Goal: Task Accomplishment & Management: Complete application form

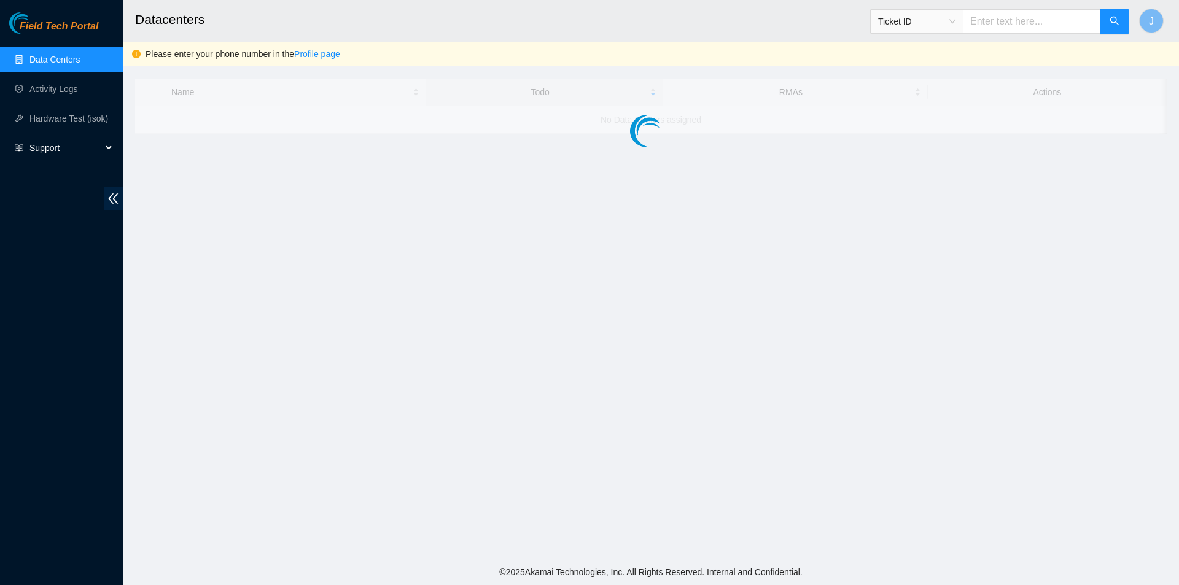
click at [75, 144] on span "Support" at bounding box center [65, 148] width 72 height 25
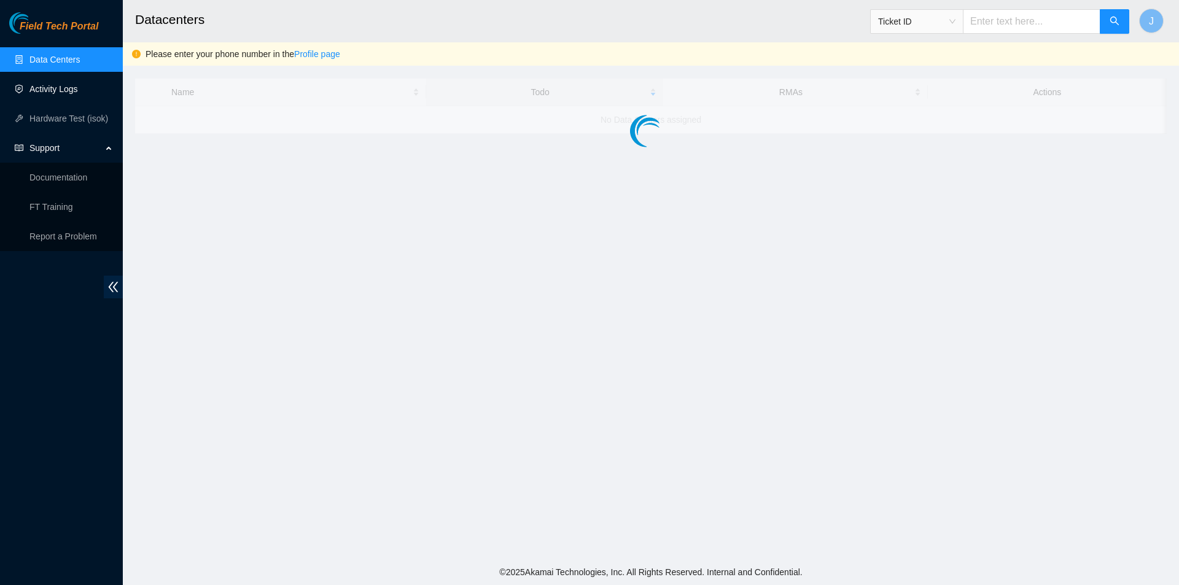
click at [66, 84] on link "Activity Logs" at bounding box center [53, 89] width 49 height 10
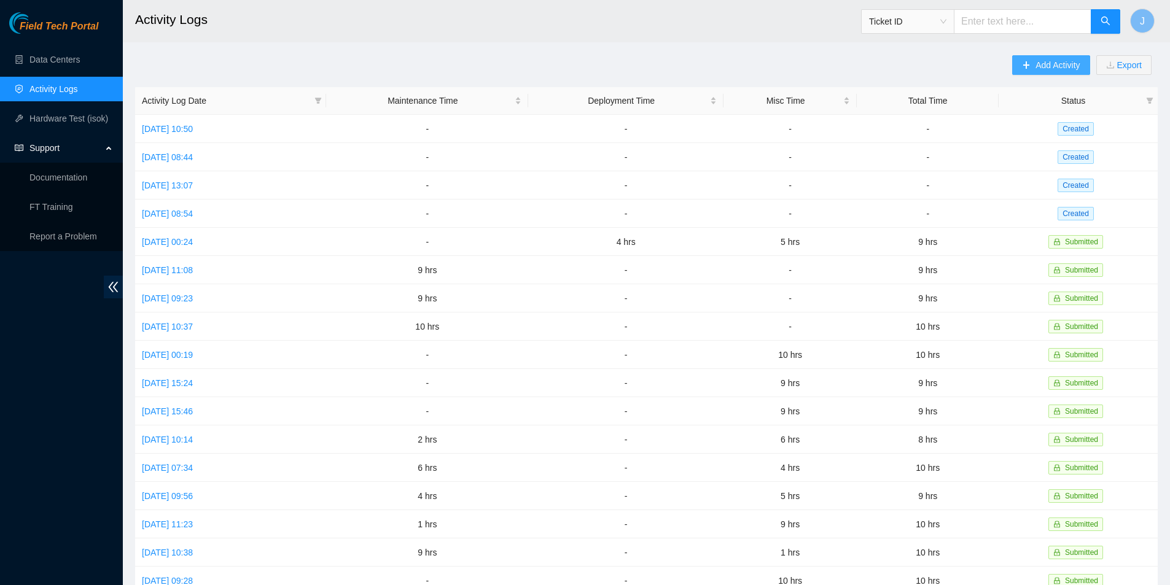
click at [1064, 64] on span "Add Activity" at bounding box center [1057, 65] width 44 height 14
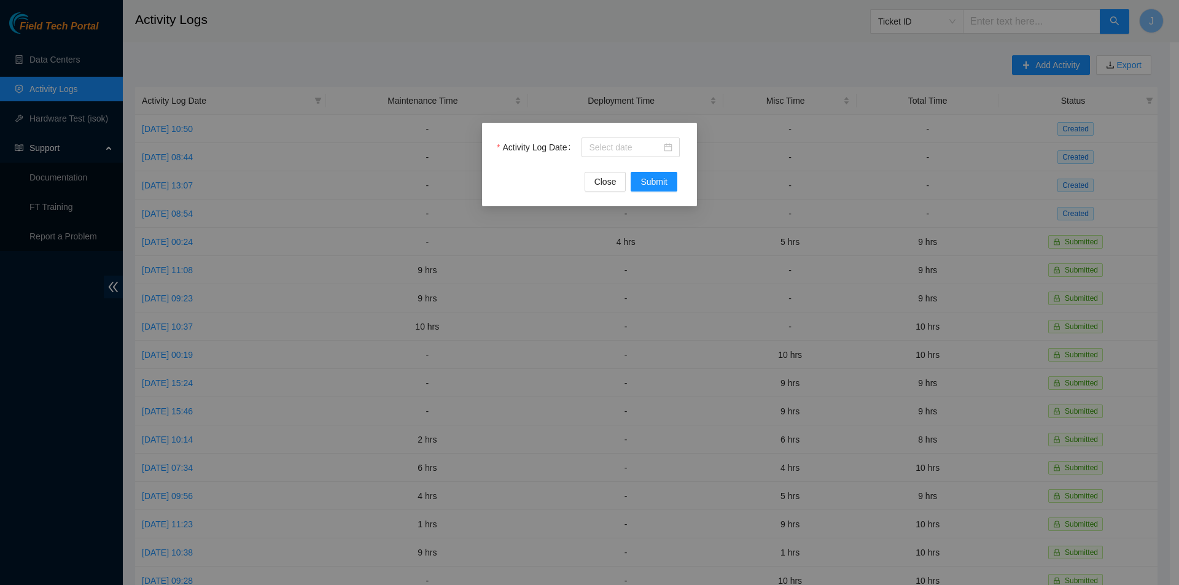
click at [580, 151] on div "Activity Log Date" at bounding box center [539, 148] width 85 height 20
click at [611, 146] on input "Activity Log Date" at bounding box center [625, 148] width 72 height 14
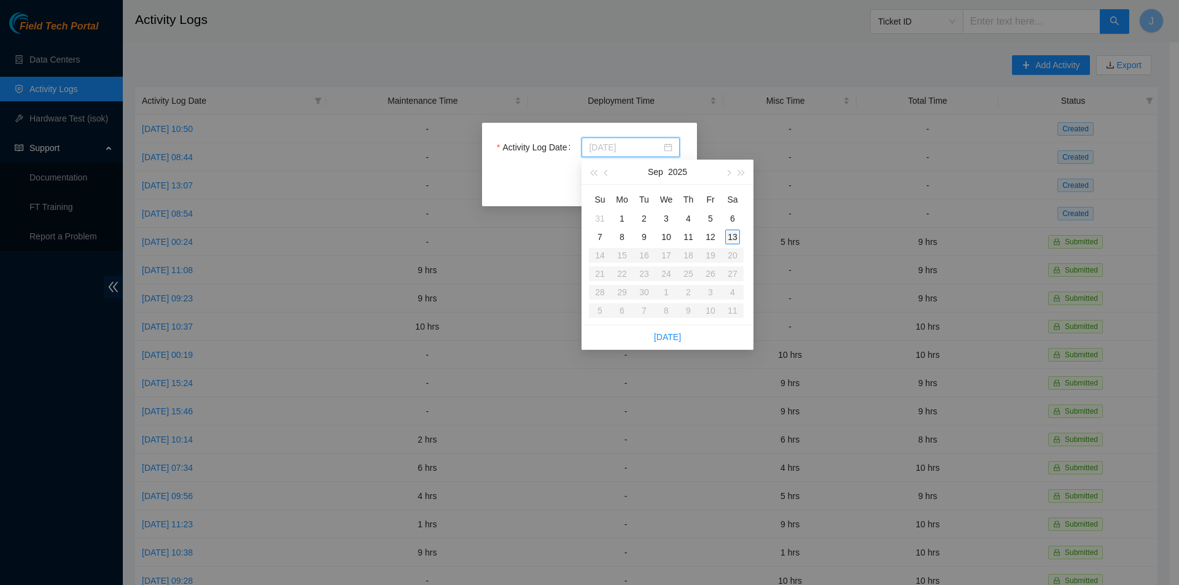
type input "[DATE]"
click at [730, 239] on div "13" at bounding box center [732, 237] width 15 height 15
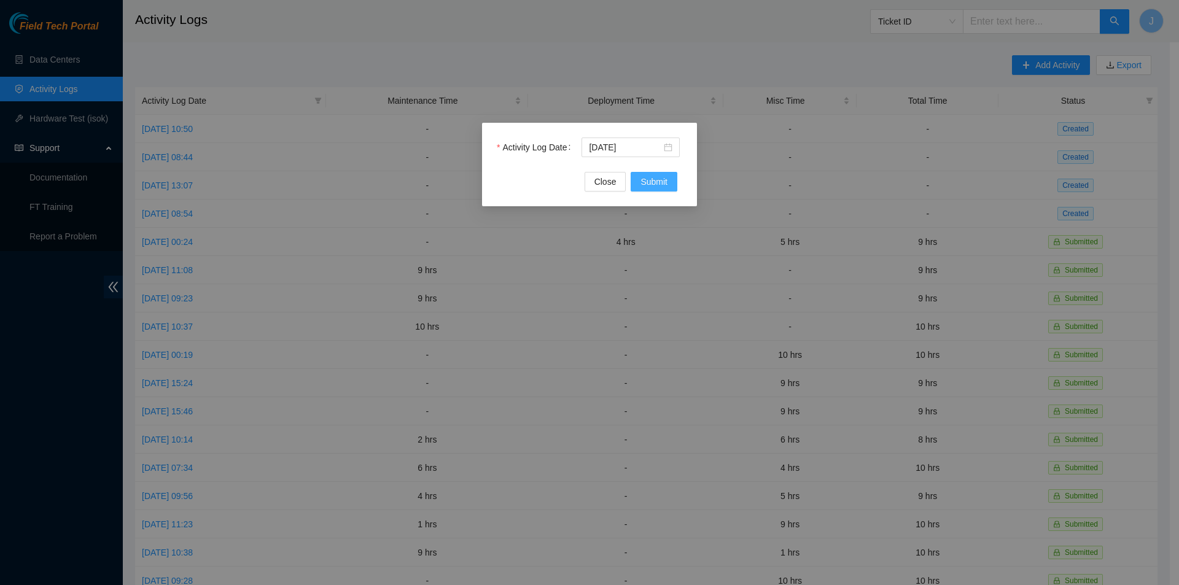
click at [657, 184] on span "Submit" at bounding box center [653, 182] width 27 height 14
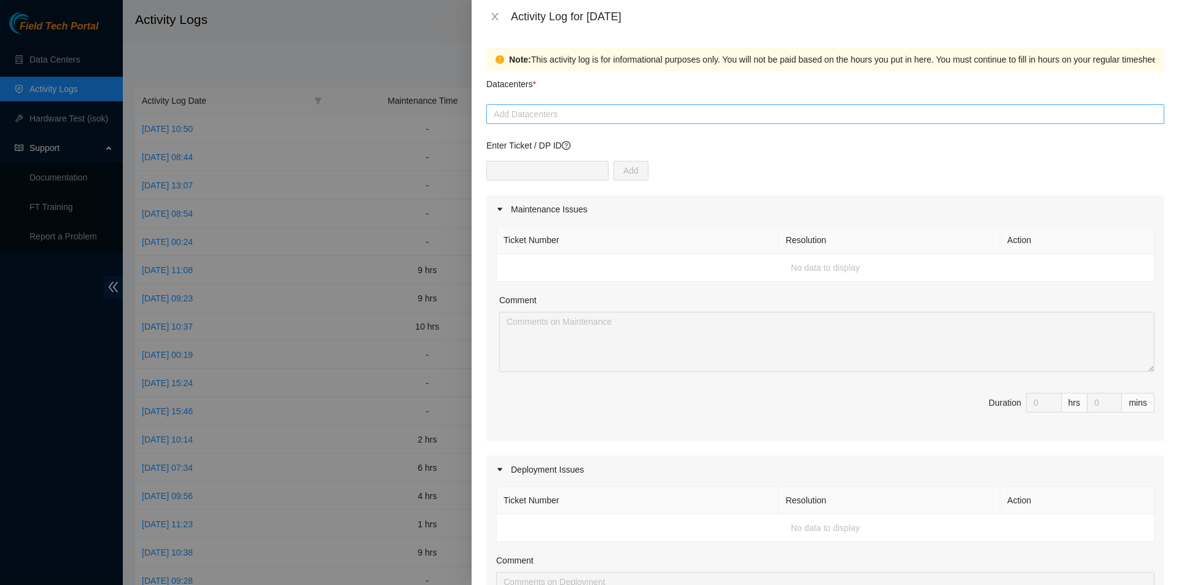
click at [569, 114] on div at bounding box center [825, 114] width 672 height 15
click at [575, 107] on div at bounding box center [825, 114] width 672 height 15
drag, startPoint x: 681, startPoint y: 167, endPoint x: 674, endPoint y: 169, distance: 7.6
click at [680, 170] on div "Add" at bounding box center [825, 178] width 678 height 34
click at [596, 109] on div at bounding box center [825, 114] width 672 height 15
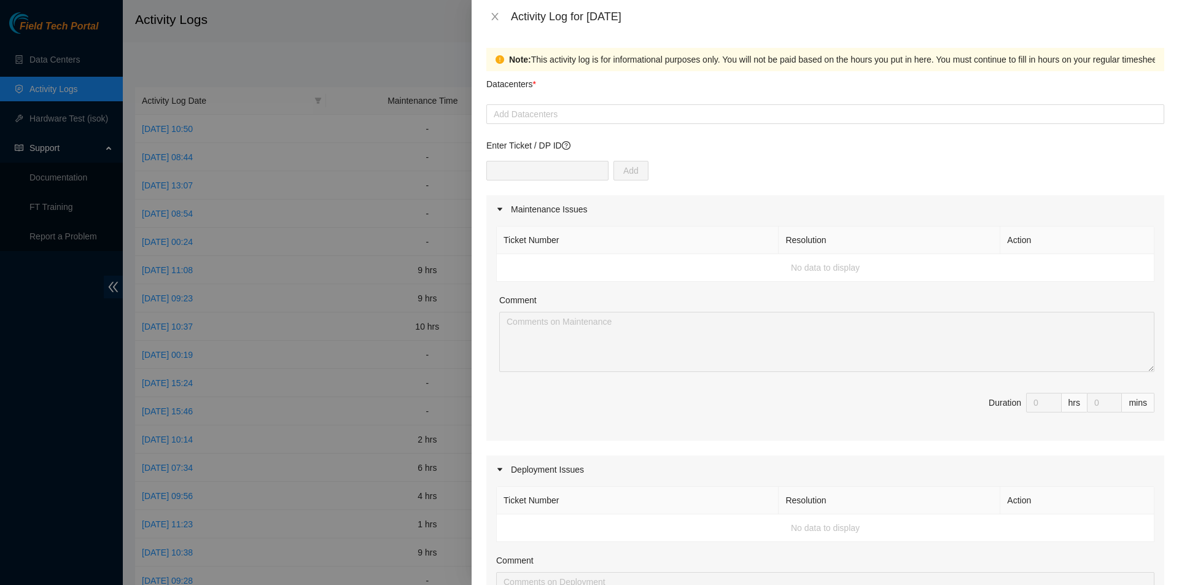
click at [611, 101] on div "Datacenters *" at bounding box center [825, 87] width 678 height 33
click at [497, 17] on icon "close" at bounding box center [495, 17] width 10 height 10
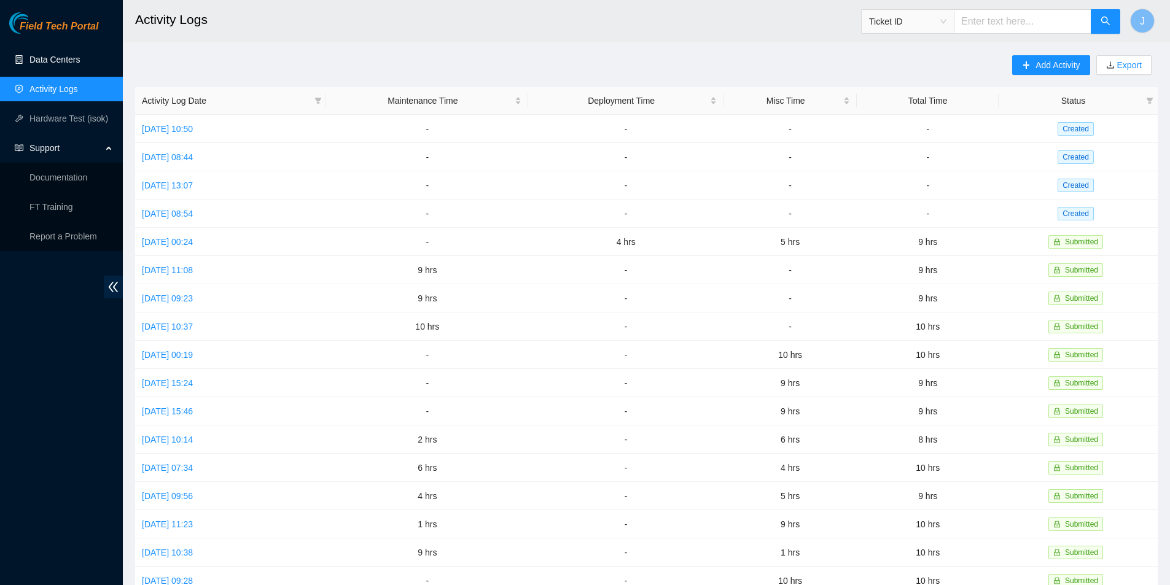
click at [34, 61] on link "Data Centers" at bounding box center [54, 60] width 50 height 10
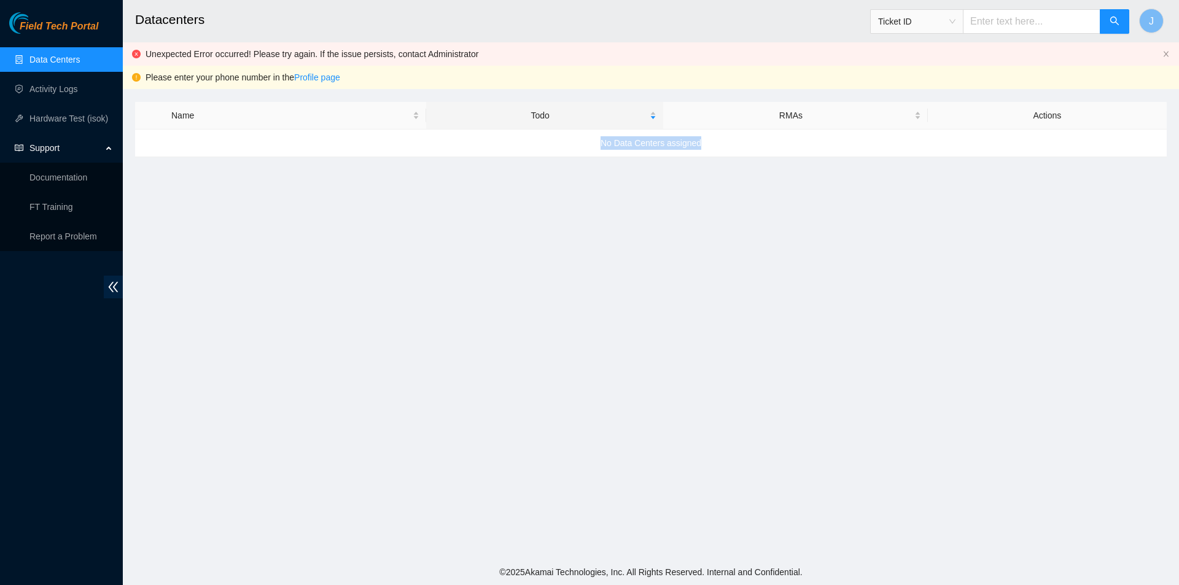
drag, startPoint x: 599, startPoint y: 143, endPoint x: 728, endPoint y: 149, distance: 129.1
click at [728, 149] on div "No Data Centers assigned" at bounding box center [651, 142] width 1032 height 33
click at [699, 228] on main "Datacenters Ticket ID J Unexpected Error occurred! Please try again. If the iss…" at bounding box center [651, 279] width 1056 height 559
